Goal: Information Seeking & Learning: Learn about a topic

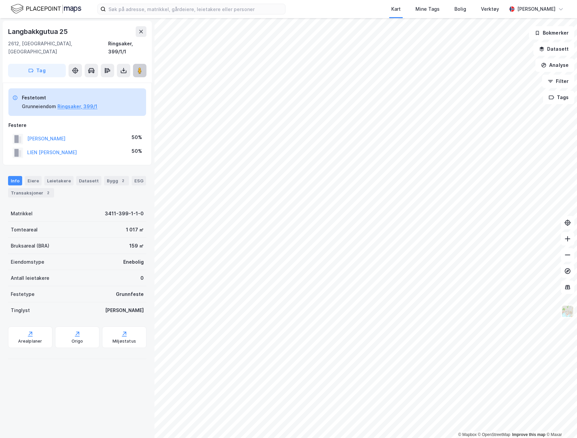
click at [143, 64] on button at bounding box center [139, 70] width 13 height 13
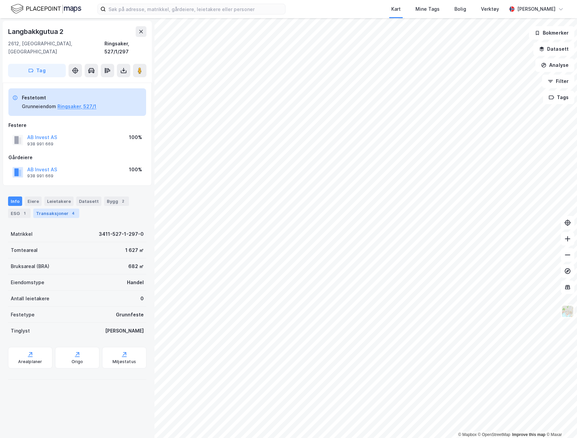
click at [57, 208] on div "Transaksjoner 4" at bounding box center [56, 212] width 46 height 9
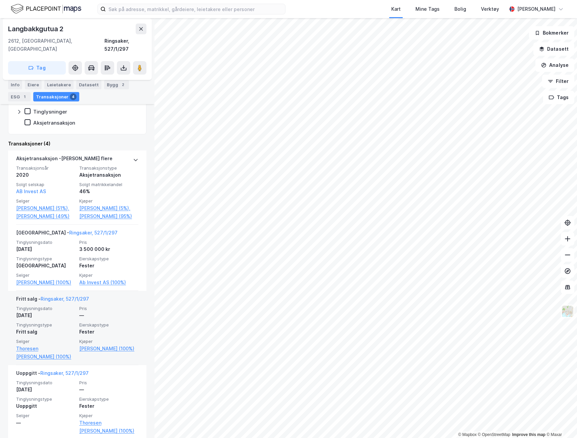
scroll to position [194, 0]
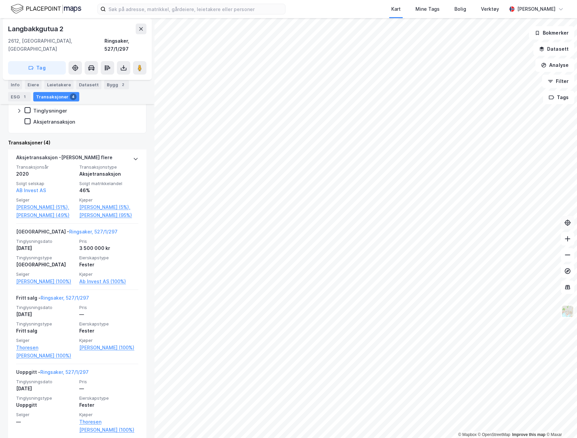
click at [441, 205] on div "© Mapbox © OpenStreetMap Improve this map © [PERSON_NAME] 2 2612, [GEOGRAPHIC_D…" at bounding box center [288, 228] width 577 height 420
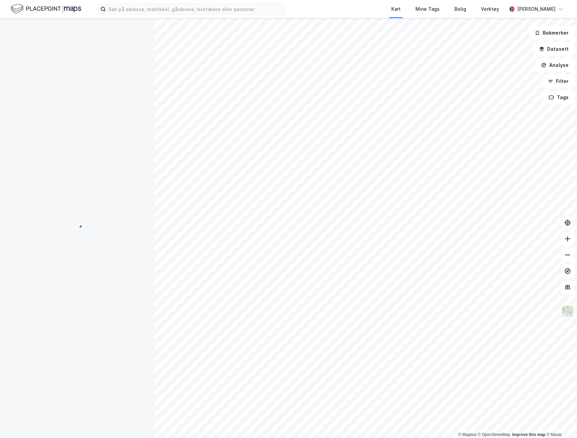
scroll to position [0, 0]
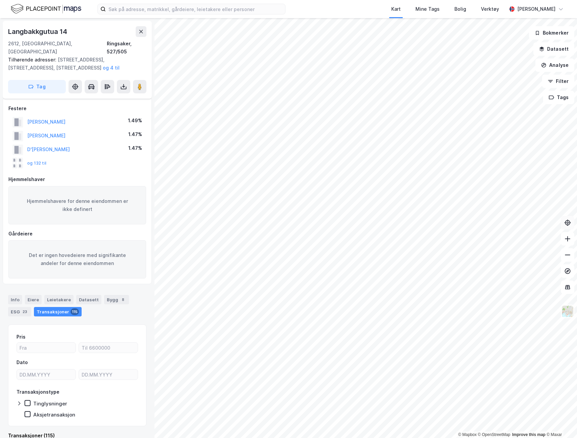
scroll to position [4, 0]
